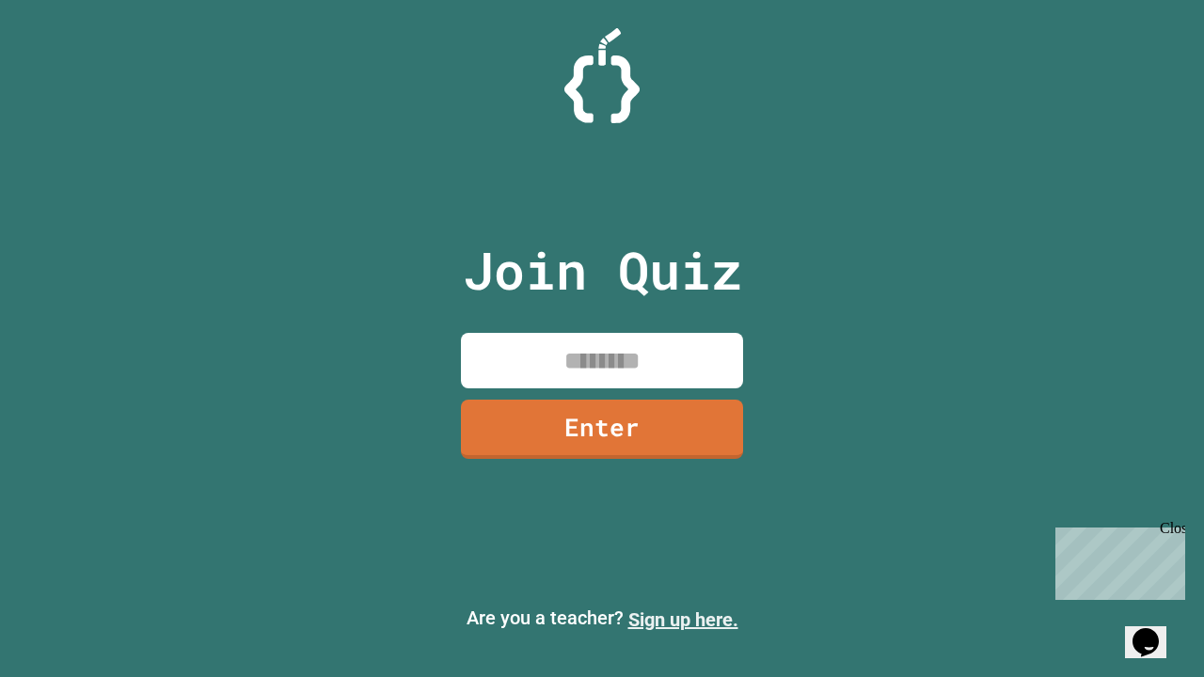
click at [683, 620] on link "Sign up here." at bounding box center [683, 620] width 110 height 23
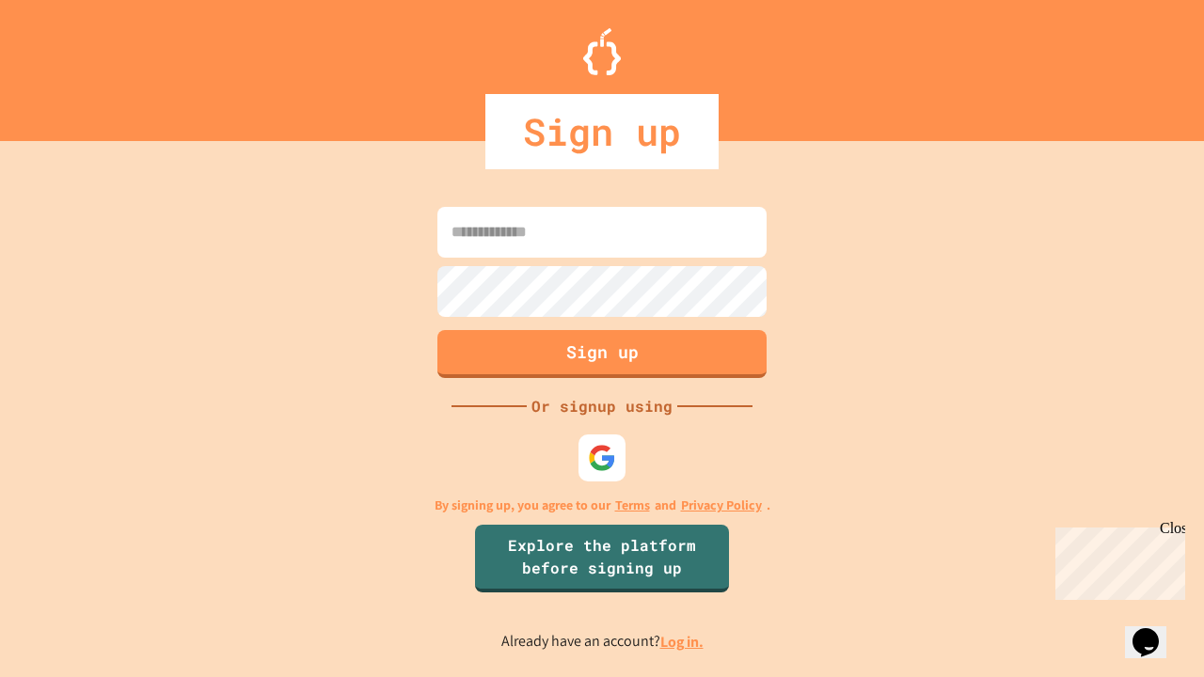
click at [683, 642] on link "Log in." at bounding box center [681, 642] width 43 height 20
